Goal: Transaction & Acquisition: Subscribe to service/newsletter

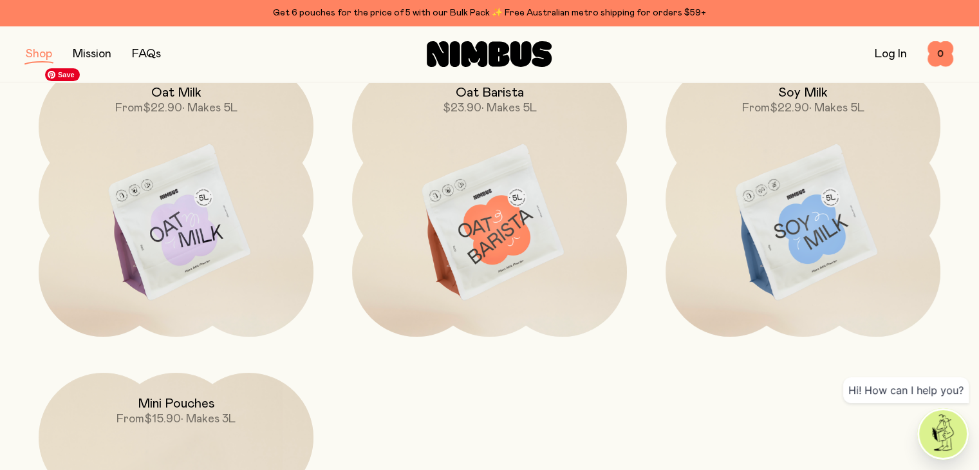
scroll to position [196, 0]
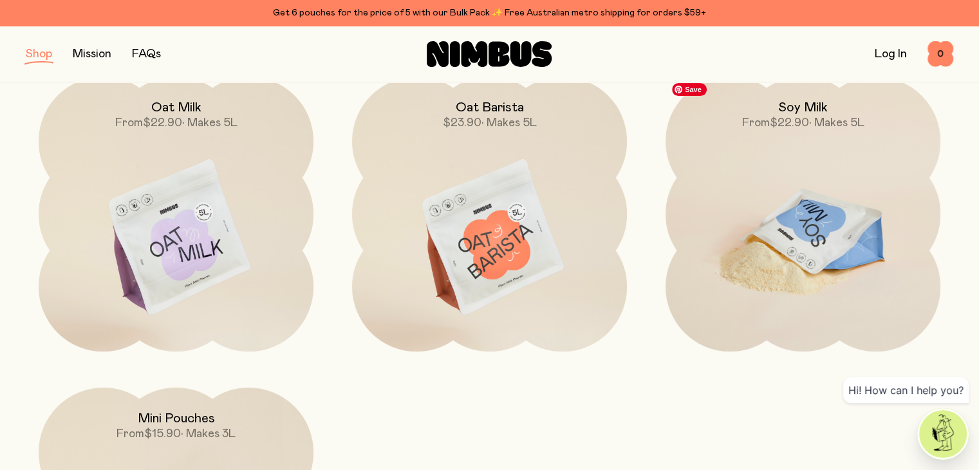
click at [720, 235] on img at bounding box center [802, 238] width 275 height 323
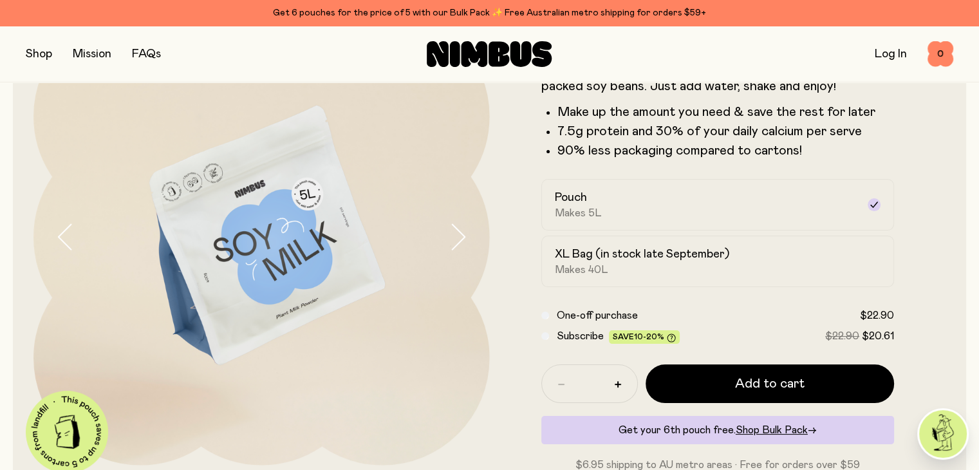
scroll to position [180, 0]
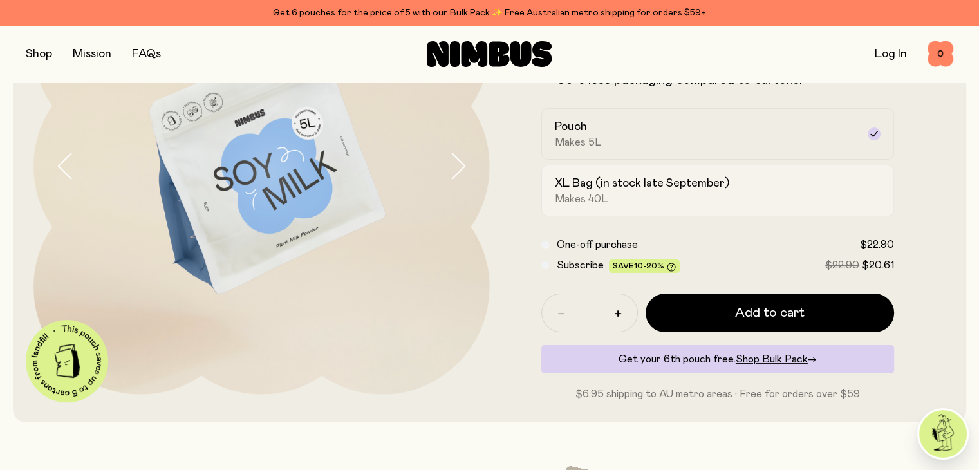
click at [720, 197] on div "XL Bag (in stock late September) Makes 40L" at bounding box center [706, 191] width 303 height 30
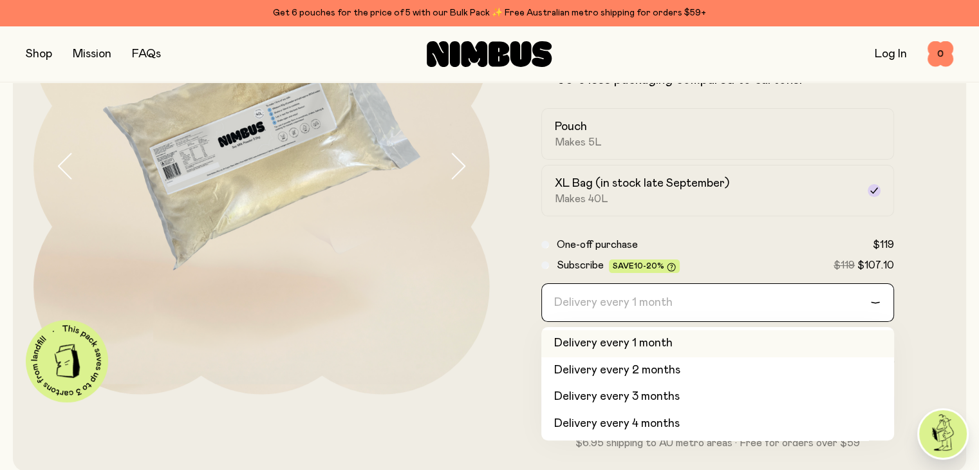
click at [585, 320] on div "Delivery every 1 month" at bounding box center [706, 302] width 329 height 37
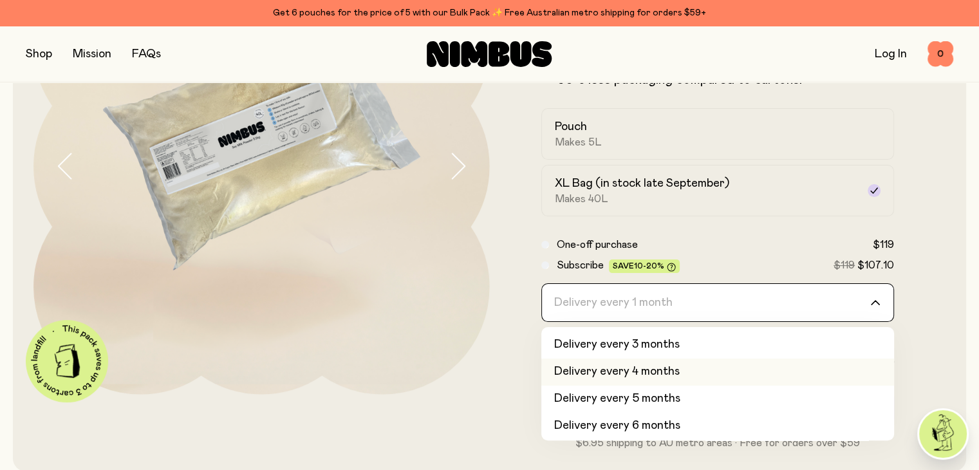
scroll to position [54, 0]
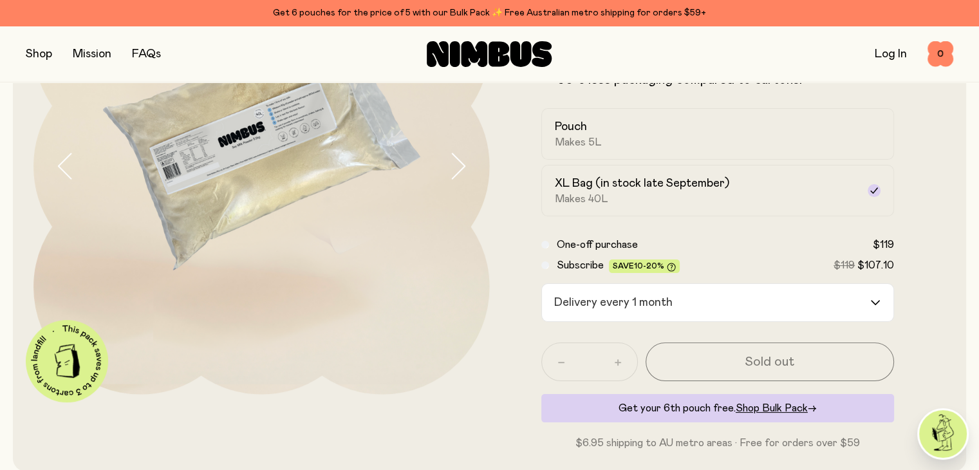
click at [524, 330] on form "Soy Milk A smooth and creamy blend made with all-natural, protein-packed soy be…" at bounding box center [718, 194] width 456 height 512
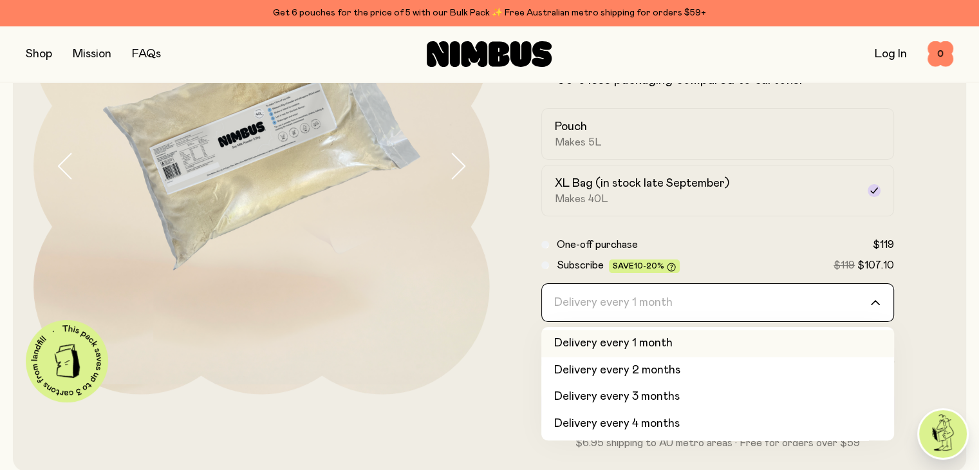
click at [632, 299] on div "Delivery every 1 month" at bounding box center [706, 302] width 329 height 37
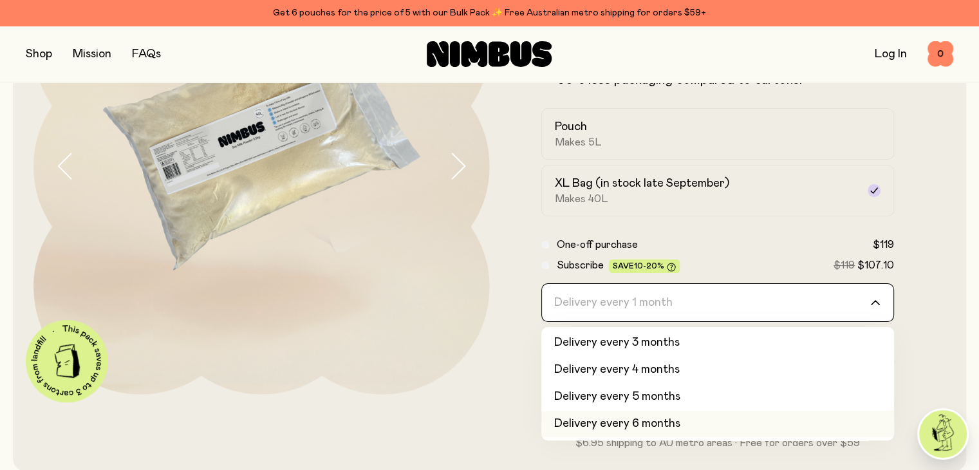
click at [833, 434] on li "Delivery every 6 months" at bounding box center [717, 424] width 353 height 27
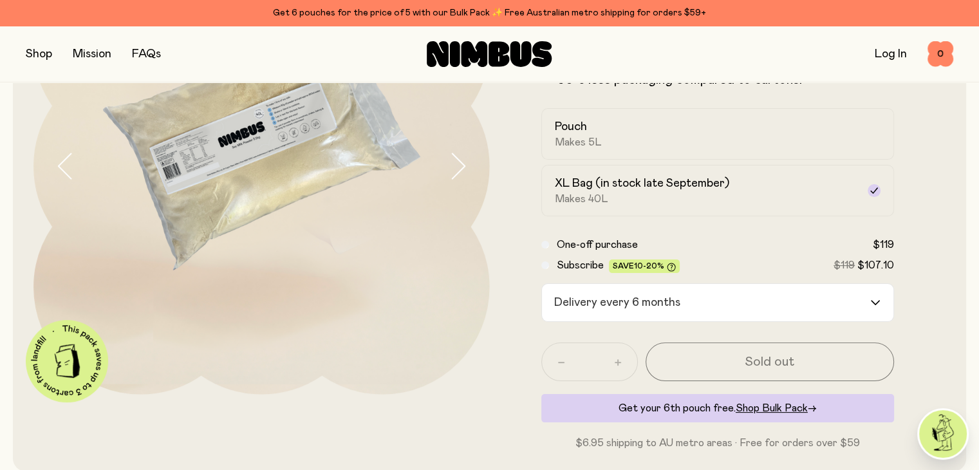
click at [474, 424] on div at bounding box center [261, 194] width 456 height 512
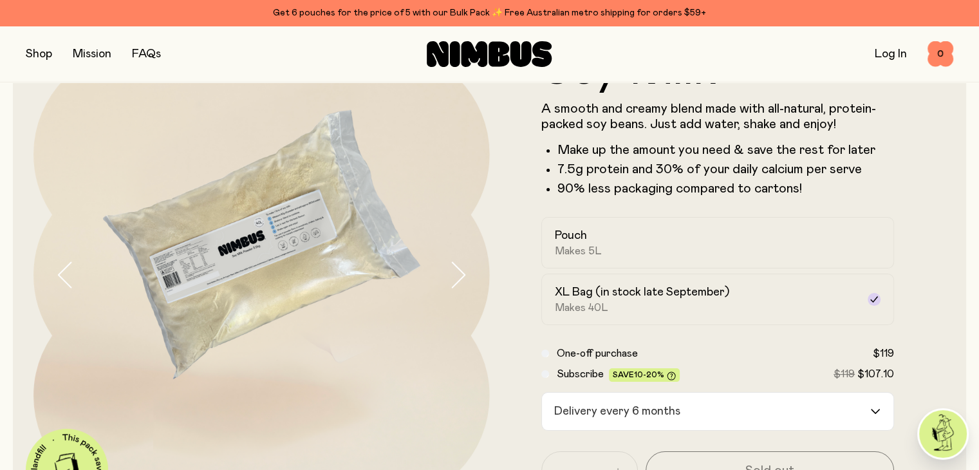
scroll to position [26, 0]
